Goal: Task Accomplishment & Management: Use online tool/utility

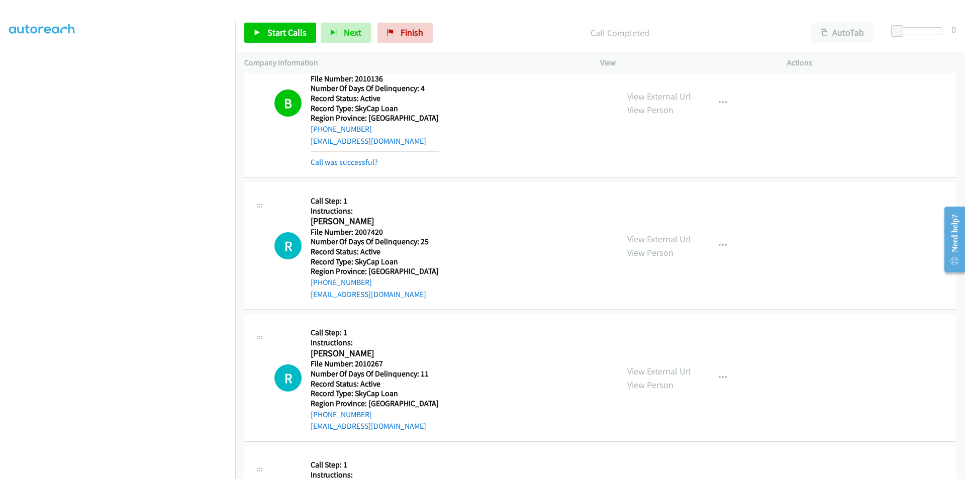
scroll to position [7427, 0]
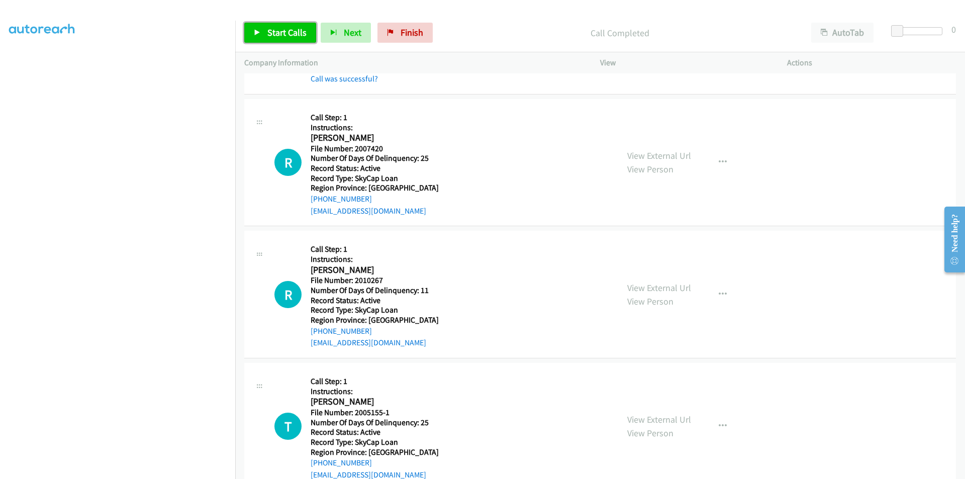
click at [279, 31] on span "Start Calls" at bounding box center [286, 33] width 39 height 12
click at [279, 31] on span "Pause" at bounding box center [278, 33] width 23 height 12
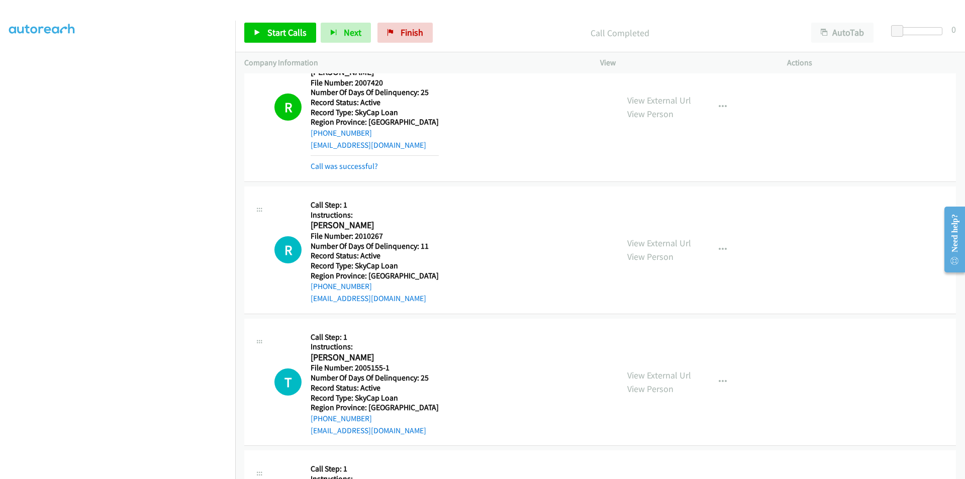
scroll to position [7578, 0]
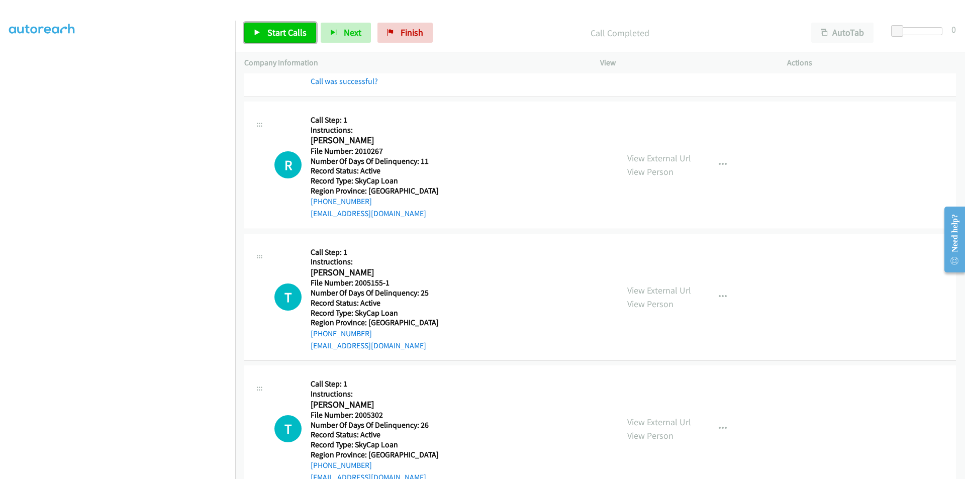
click at [273, 30] on span "Start Calls" at bounding box center [286, 33] width 39 height 12
click at [273, 30] on span "Pause" at bounding box center [278, 33] width 23 height 12
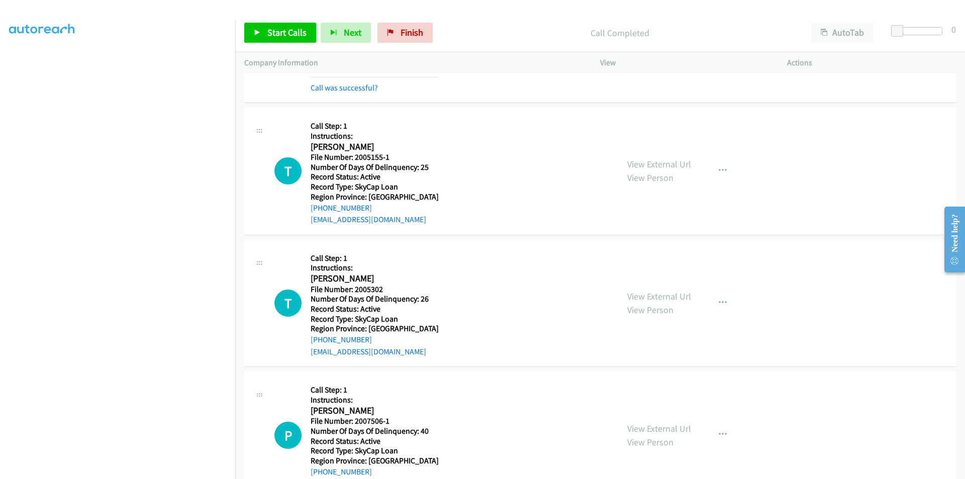
scroll to position [7729, 0]
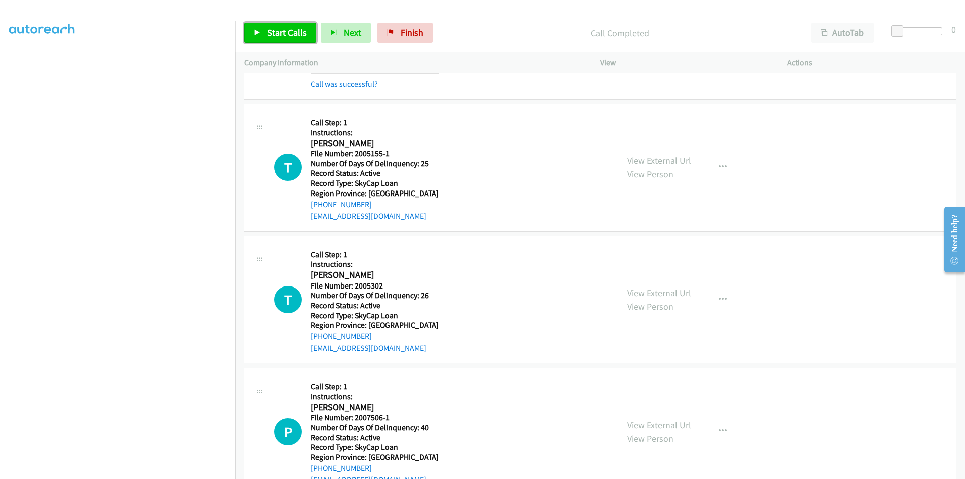
click at [277, 33] on span "Start Calls" at bounding box center [286, 33] width 39 height 12
click at [277, 33] on span "Pause" at bounding box center [278, 33] width 23 height 12
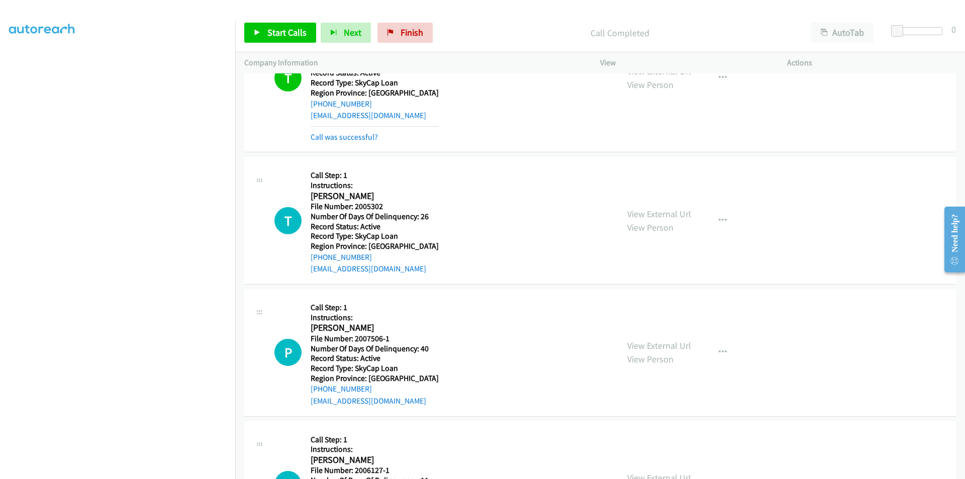
scroll to position [7879, 0]
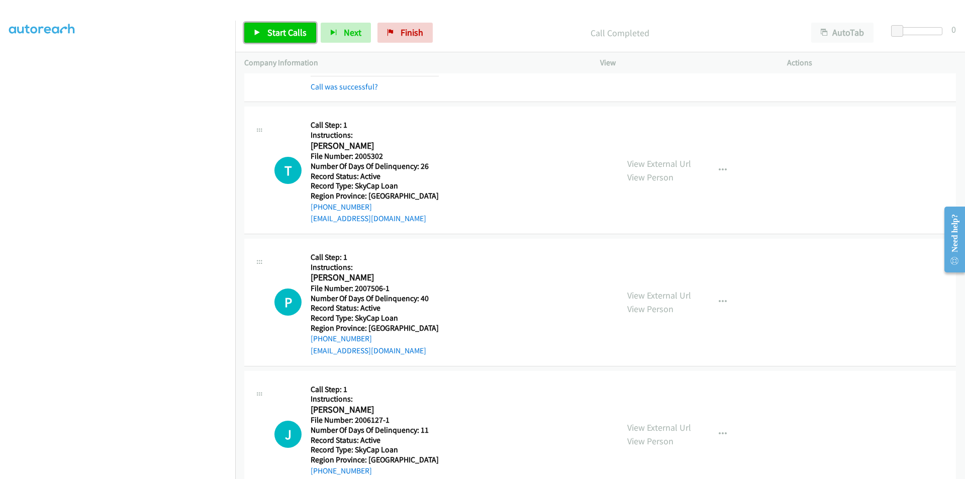
click at [293, 32] on span "Start Calls" at bounding box center [286, 33] width 39 height 12
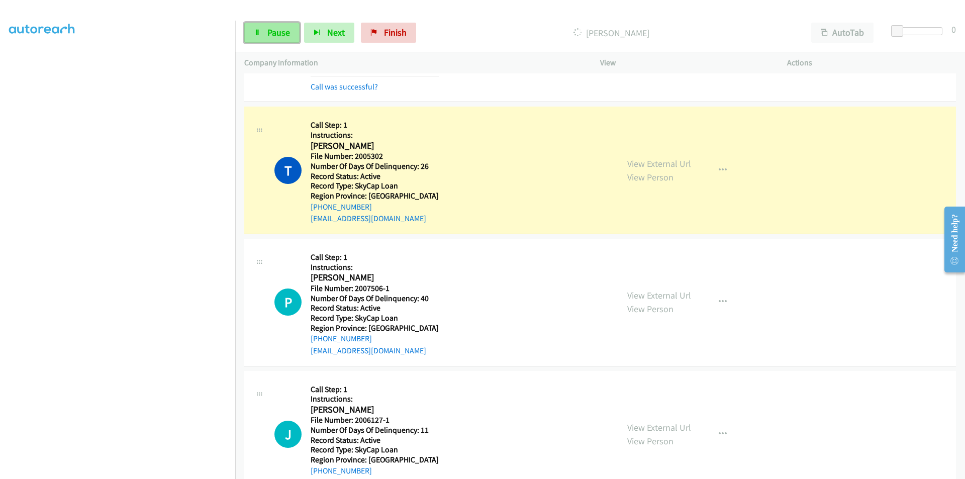
click at [285, 31] on span "Pause" at bounding box center [278, 33] width 23 height 12
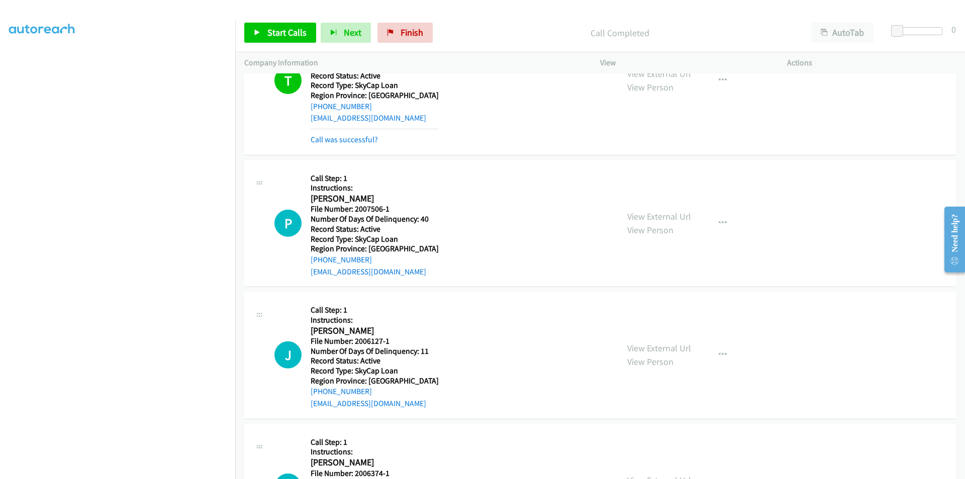
scroll to position [8030, 0]
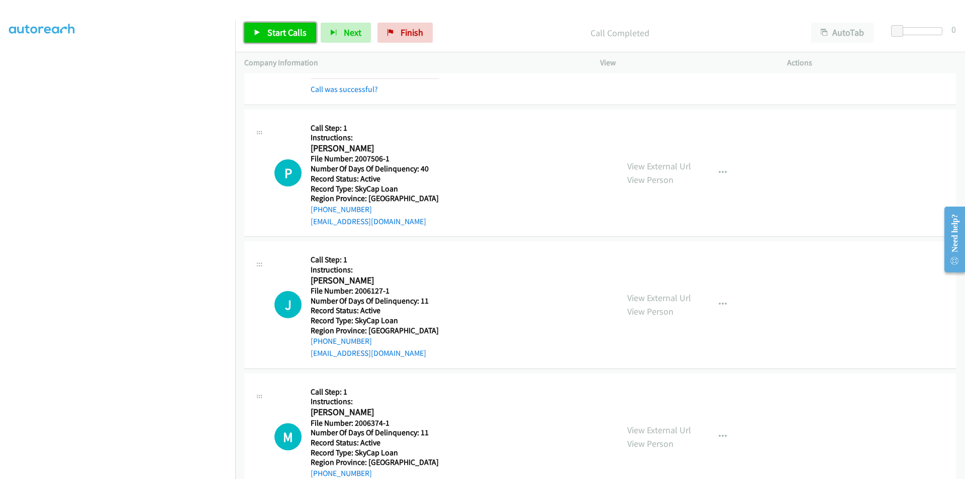
click at [272, 37] on span "Start Calls" at bounding box center [286, 33] width 39 height 12
click at [277, 32] on span "Pause" at bounding box center [278, 33] width 23 height 12
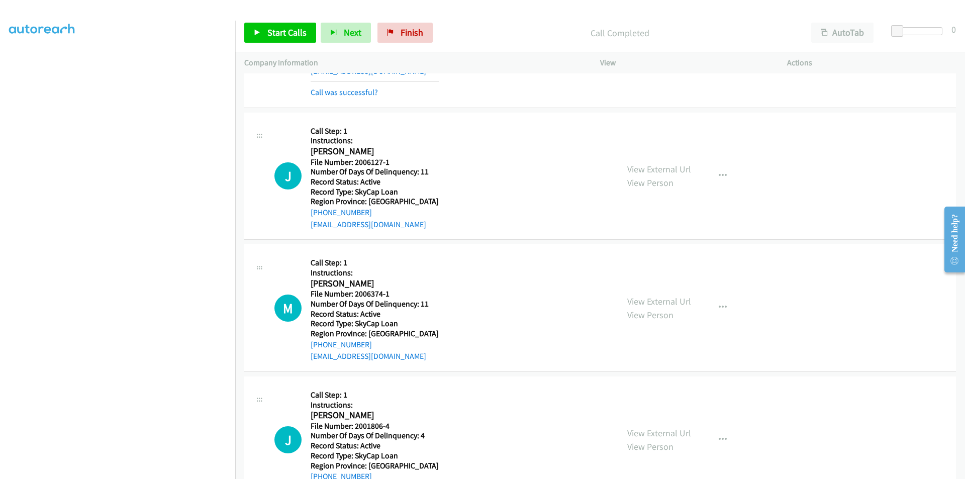
scroll to position [8181, 0]
click at [292, 35] on span "Start Calls" at bounding box center [286, 33] width 39 height 12
click at [280, 31] on span "Pause" at bounding box center [278, 33] width 23 height 12
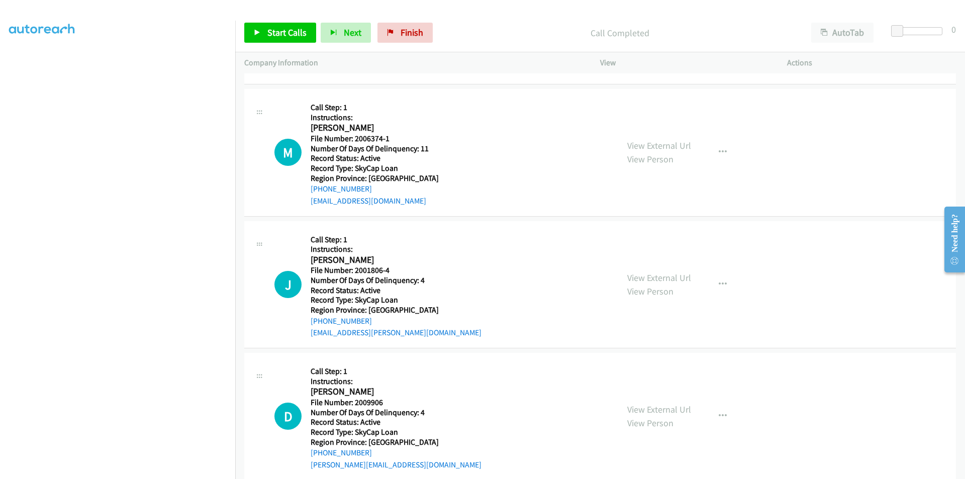
scroll to position [8371, 0]
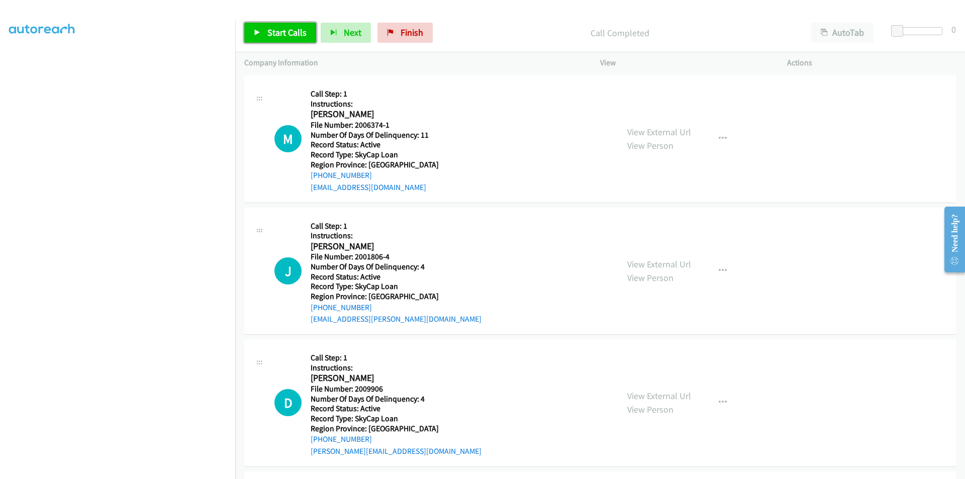
click at [274, 27] on span "Start Calls" at bounding box center [286, 33] width 39 height 12
click at [274, 27] on span "Pause" at bounding box center [278, 33] width 23 height 12
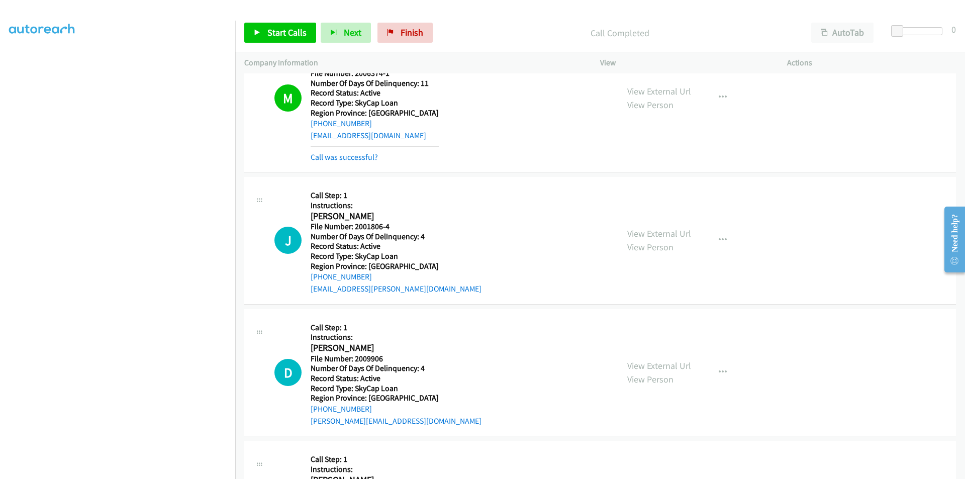
scroll to position [8522, 0]
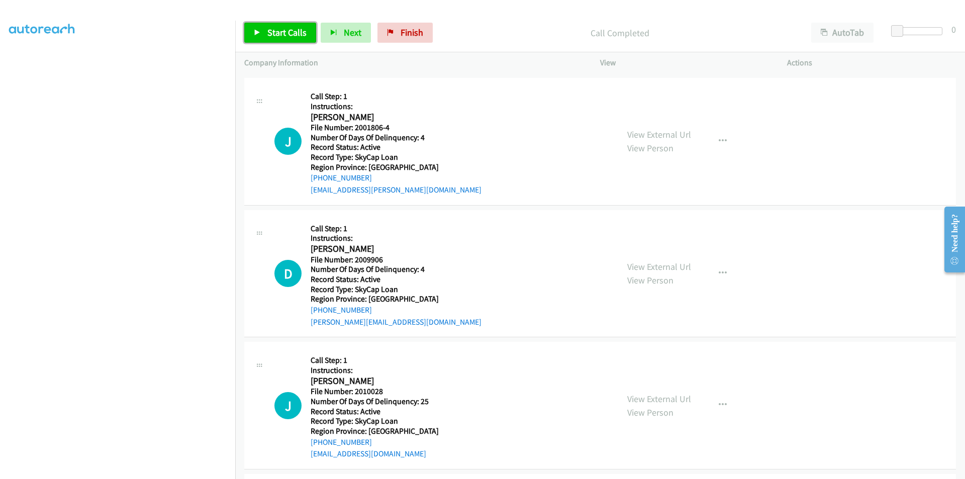
click at [278, 34] on span "Start Calls" at bounding box center [286, 33] width 39 height 12
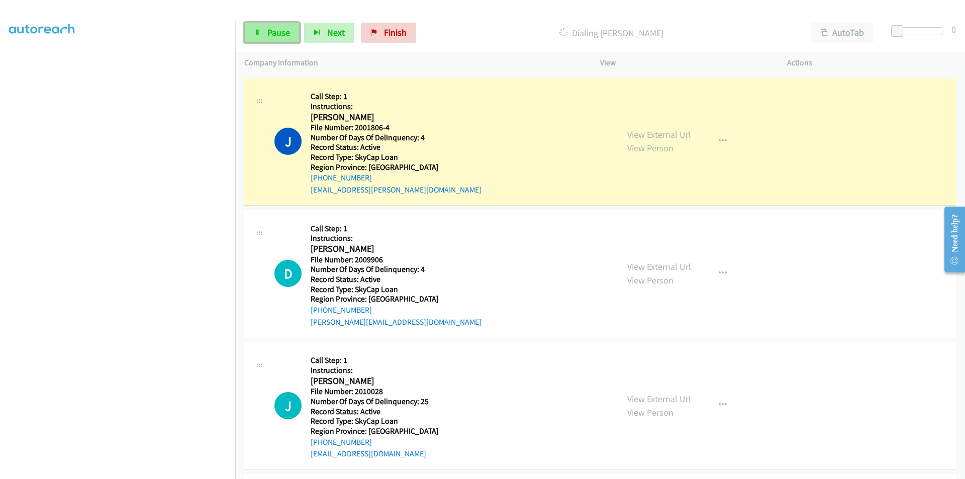
click at [286, 36] on span "Pause" at bounding box center [278, 33] width 23 height 12
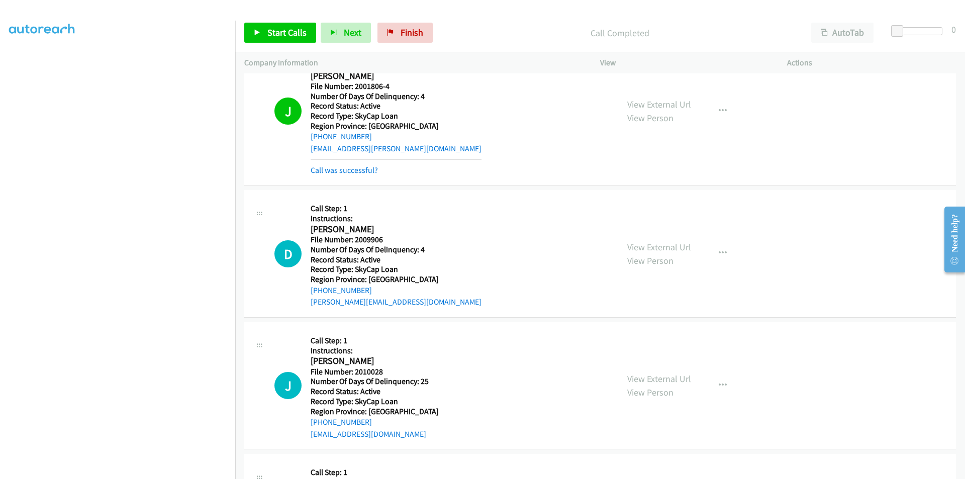
scroll to position [8622, 0]
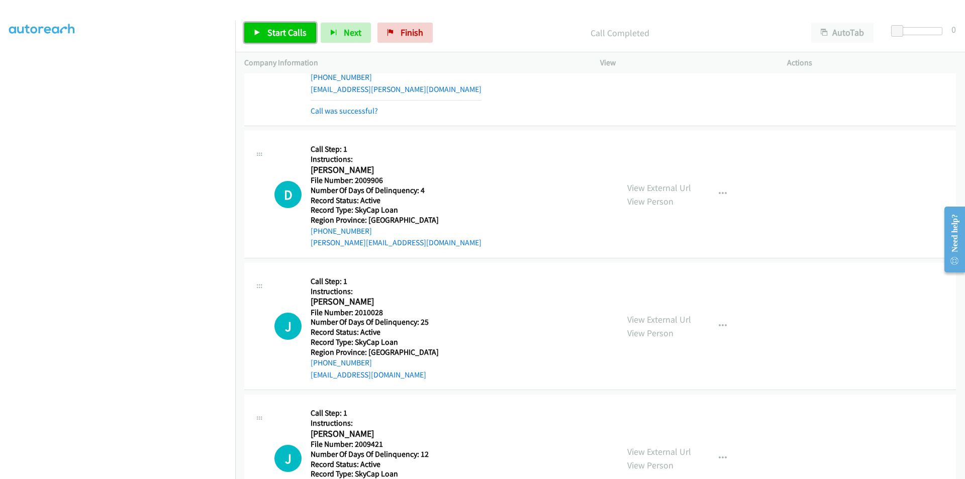
click at [280, 25] on link "Start Calls" at bounding box center [280, 33] width 72 height 20
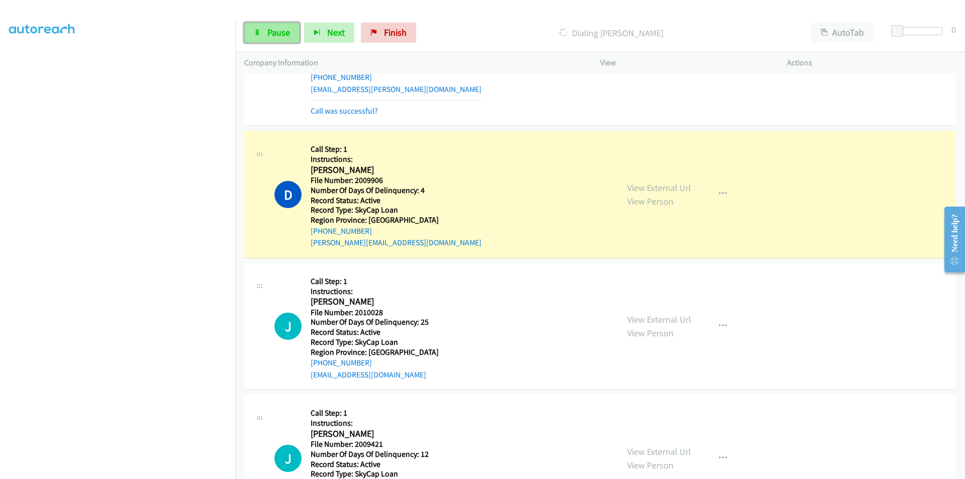
click at [269, 35] on span "Pause" at bounding box center [278, 33] width 23 height 12
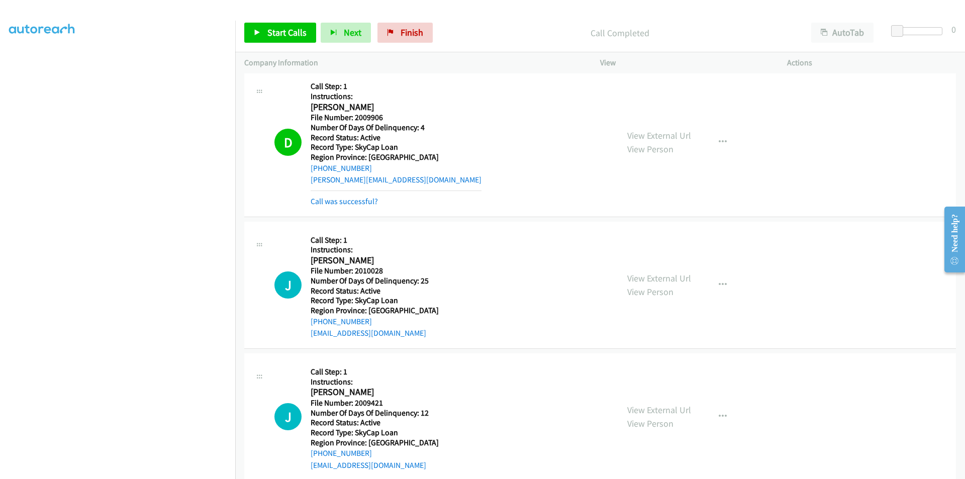
scroll to position [8773, 0]
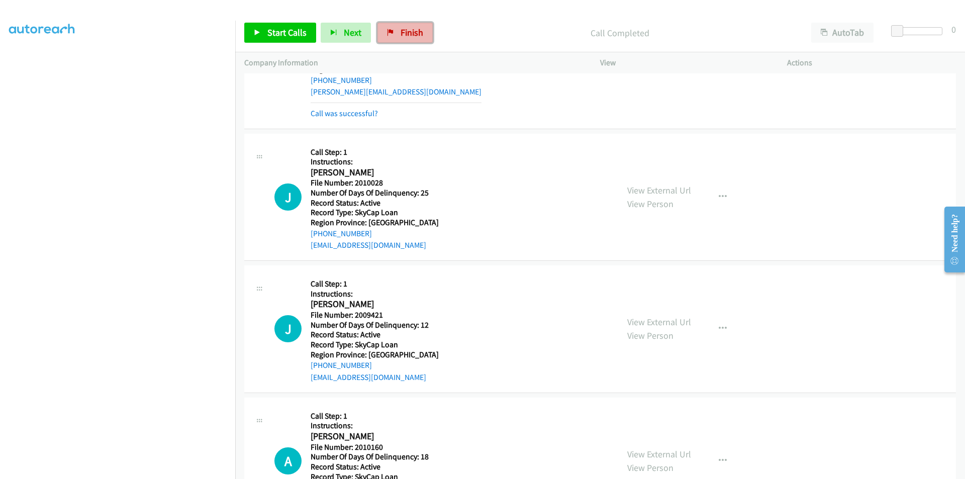
click at [401, 28] on span "Finish" at bounding box center [412, 33] width 23 height 12
